Goal: Navigation & Orientation: Find specific page/section

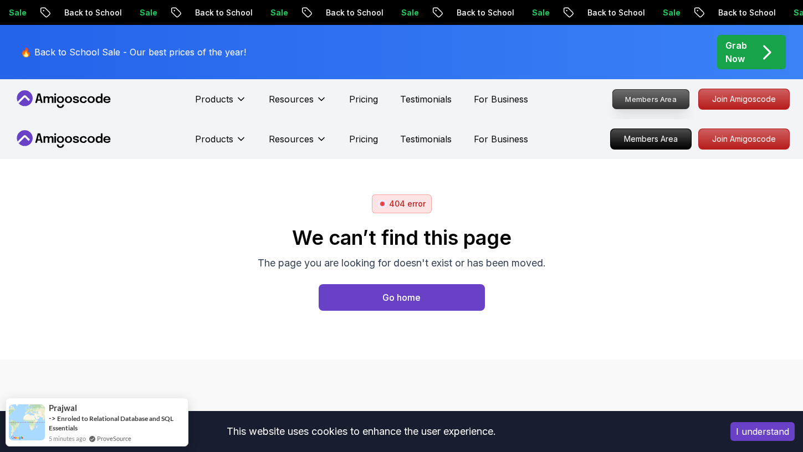
click at [660, 99] on p "Members Area" at bounding box center [650, 99] width 76 height 19
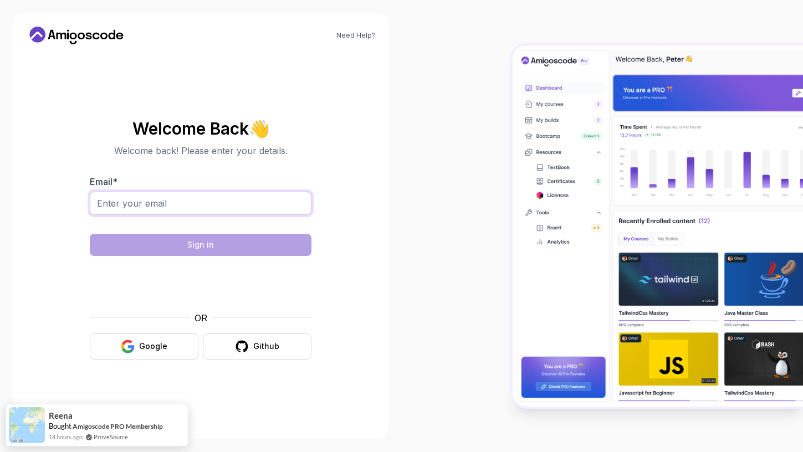
click at [232, 207] on input "Email *" at bounding box center [201, 203] width 222 height 23
type input "[EMAIL_ADDRESS][PERSON_NAME][DOMAIN_NAME]"
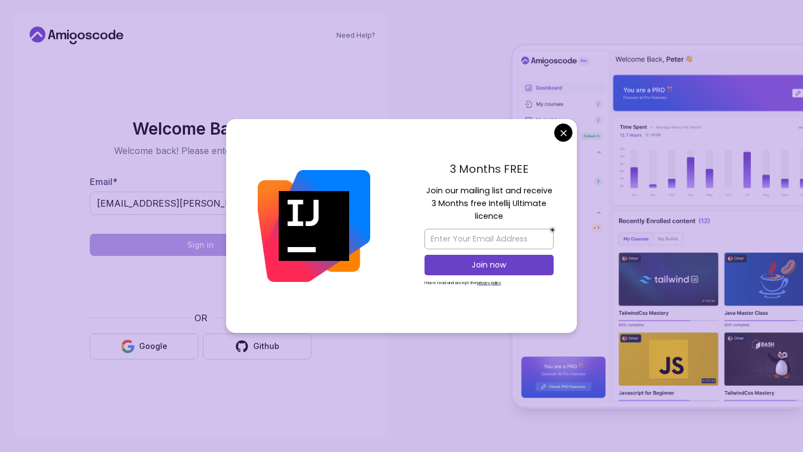
click at [562, 131] on body "Need Help? Welcome Back 👋 Welcome back! Please enter your details. Email * [EMA…" at bounding box center [401, 226] width 803 height 452
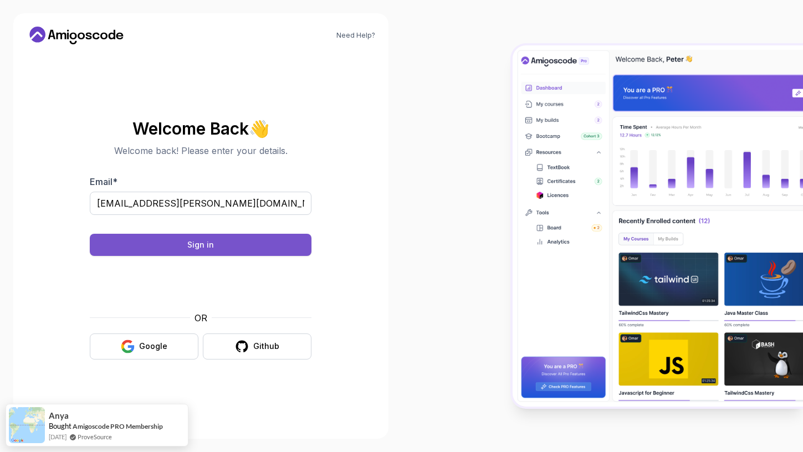
click at [214, 243] on button "Sign in" at bounding box center [201, 245] width 222 height 22
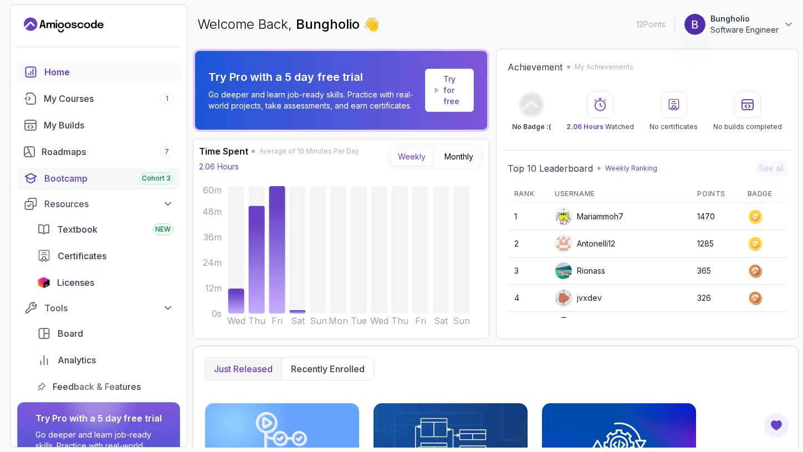
click at [71, 181] on div "Bootcamp Cohort 3" at bounding box center [108, 178] width 129 height 13
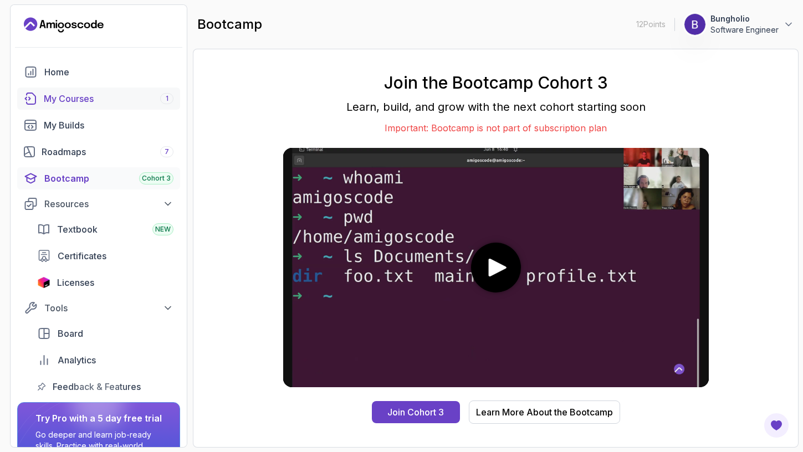
click at [95, 94] on div "My Courses 1" at bounding box center [109, 98] width 130 height 13
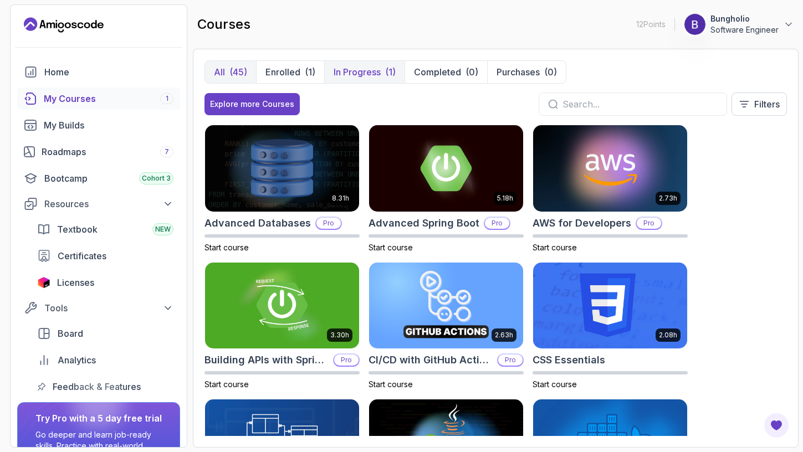
click at [360, 75] on p "In Progress" at bounding box center [356, 71] width 47 height 13
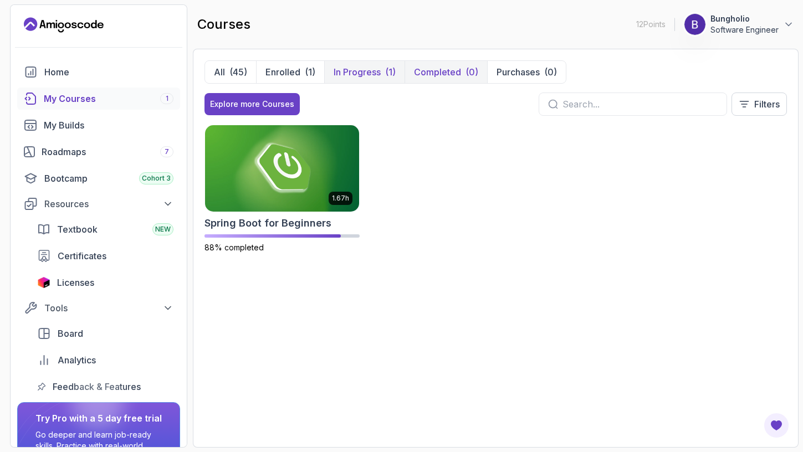
click at [441, 68] on p "Completed" at bounding box center [437, 71] width 47 height 13
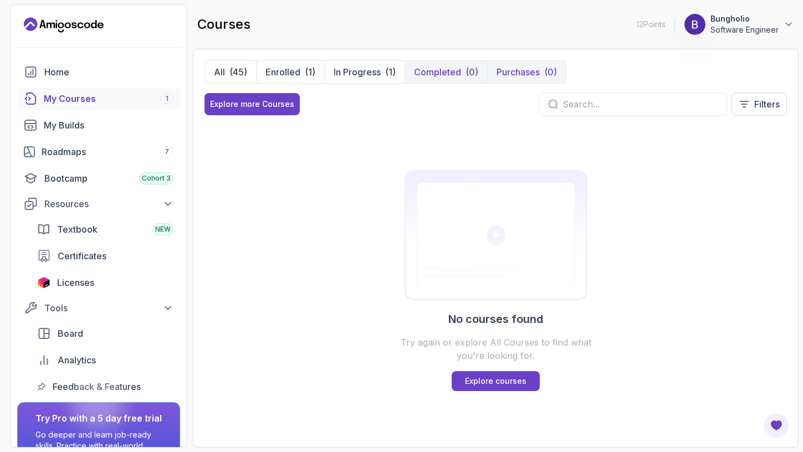
click at [516, 70] on p "Purchases" at bounding box center [517, 71] width 43 height 13
click at [374, 75] on p "In Progress" at bounding box center [356, 71] width 47 height 13
click at [224, 75] on button "All (45)" at bounding box center [230, 72] width 51 height 22
click at [225, 70] on button "All (45)" at bounding box center [230, 72] width 51 height 22
click at [291, 64] on button "Enrolled (1)" at bounding box center [290, 72] width 68 height 22
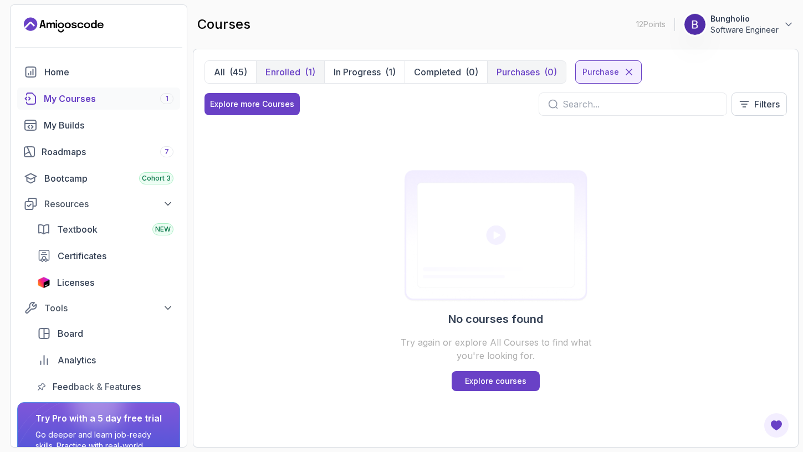
click at [291, 68] on p "Enrolled" at bounding box center [282, 71] width 35 height 13
click at [81, 280] on span "Licenses" at bounding box center [75, 282] width 37 height 13
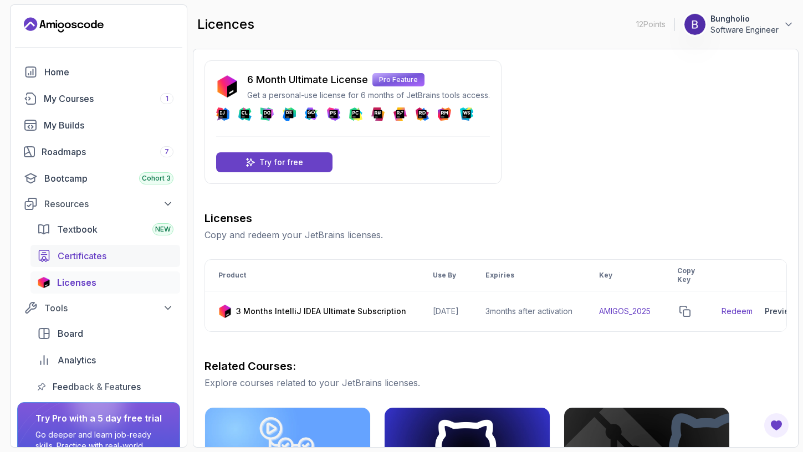
click at [75, 254] on span "Certificates" at bounding box center [82, 255] width 49 height 13
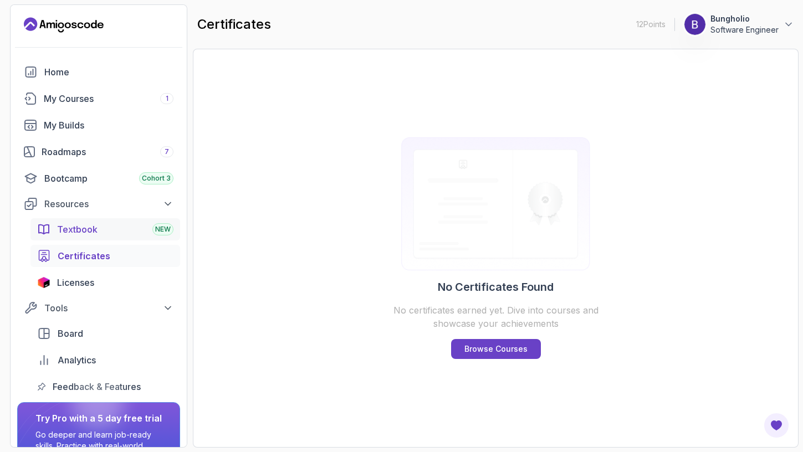
click at [74, 233] on span "Textbook" at bounding box center [77, 229] width 40 height 13
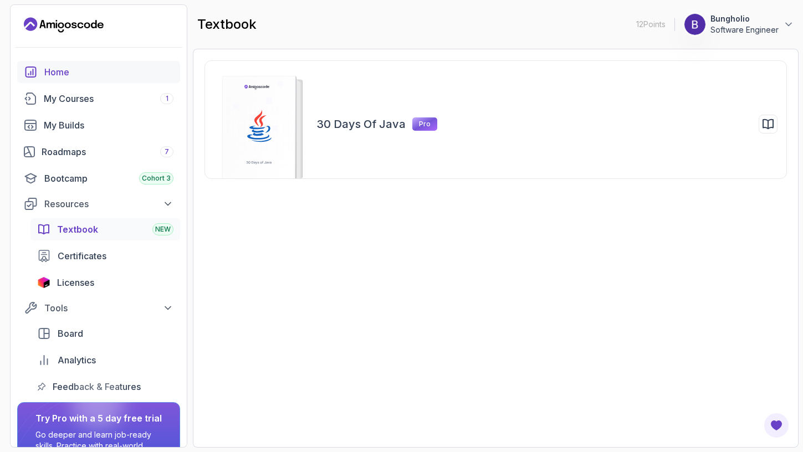
click at [93, 69] on div "Home" at bounding box center [108, 71] width 129 height 13
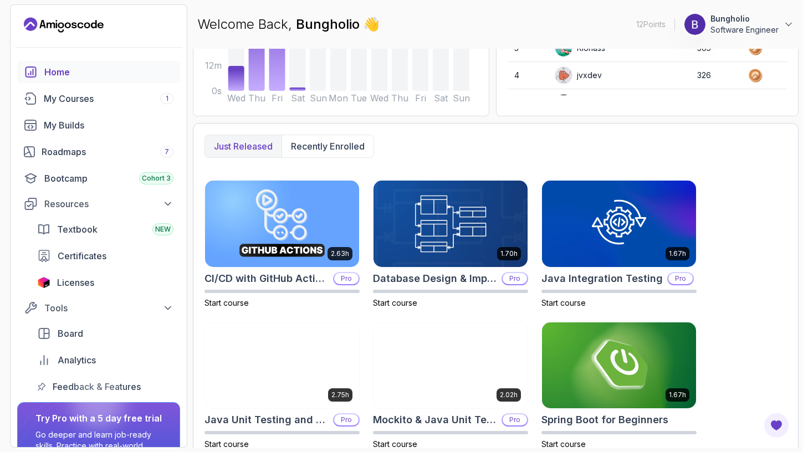
scroll to position [220, 0]
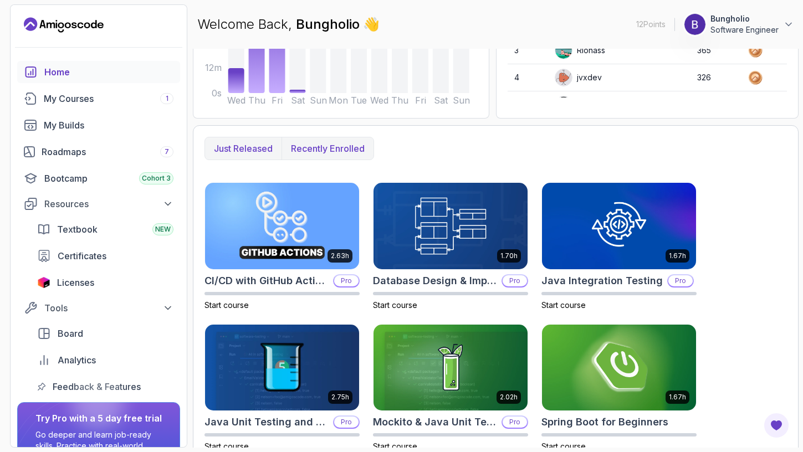
click at [335, 146] on p "Recently enrolled" at bounding box center [328, 148] width 74 height 13
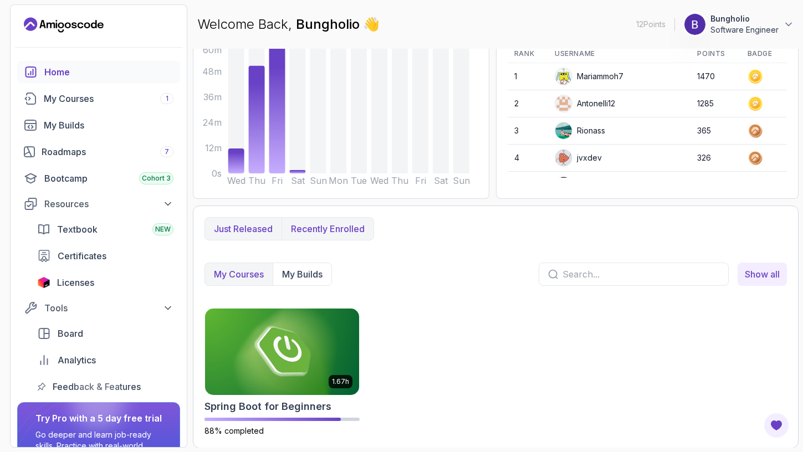
click at [257, 229] on p "Just released" at bounding box center [243, 228] width 59 height 13
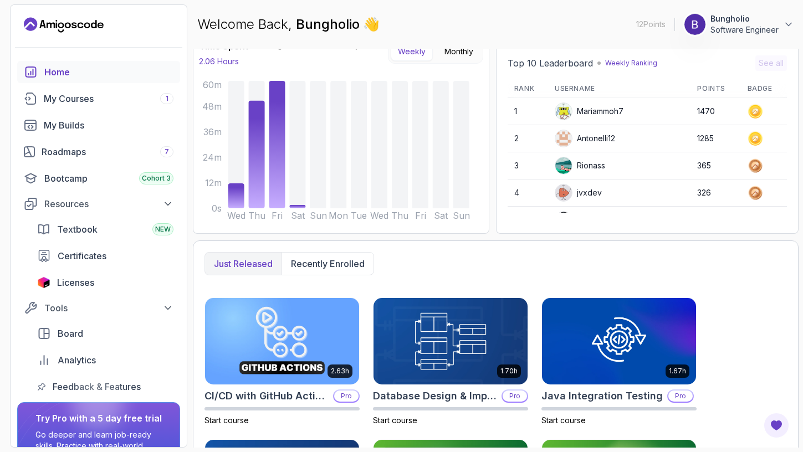
scroll to position [0, 0]
